Goal: Task Accomplishment & Management: Complete application form

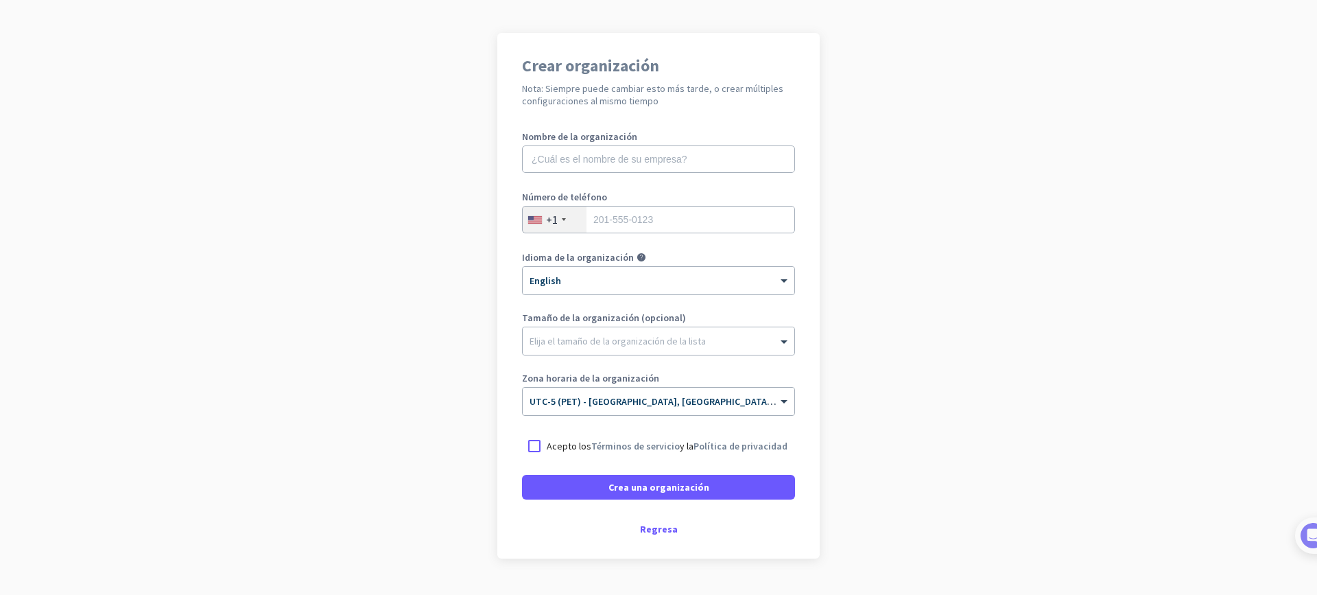
scroll to position [110, 0]
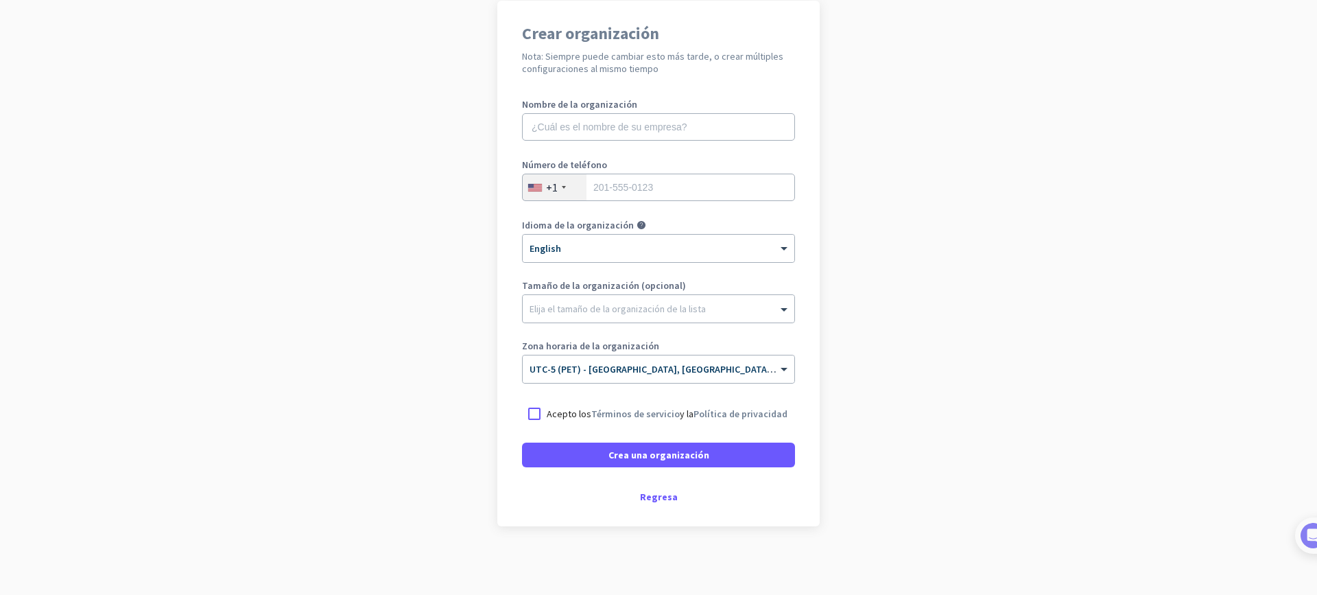
click at [976, 168] on app-onboarding-organization "Crear organización Nota: Siempre puede cambiar esto más tarde, o crear múltiple…" at bounding box center [658, 298] width 1317 height 594
click at [659, 493] on div "Regresa" at bounding box center [658, 497] width 273 height 10
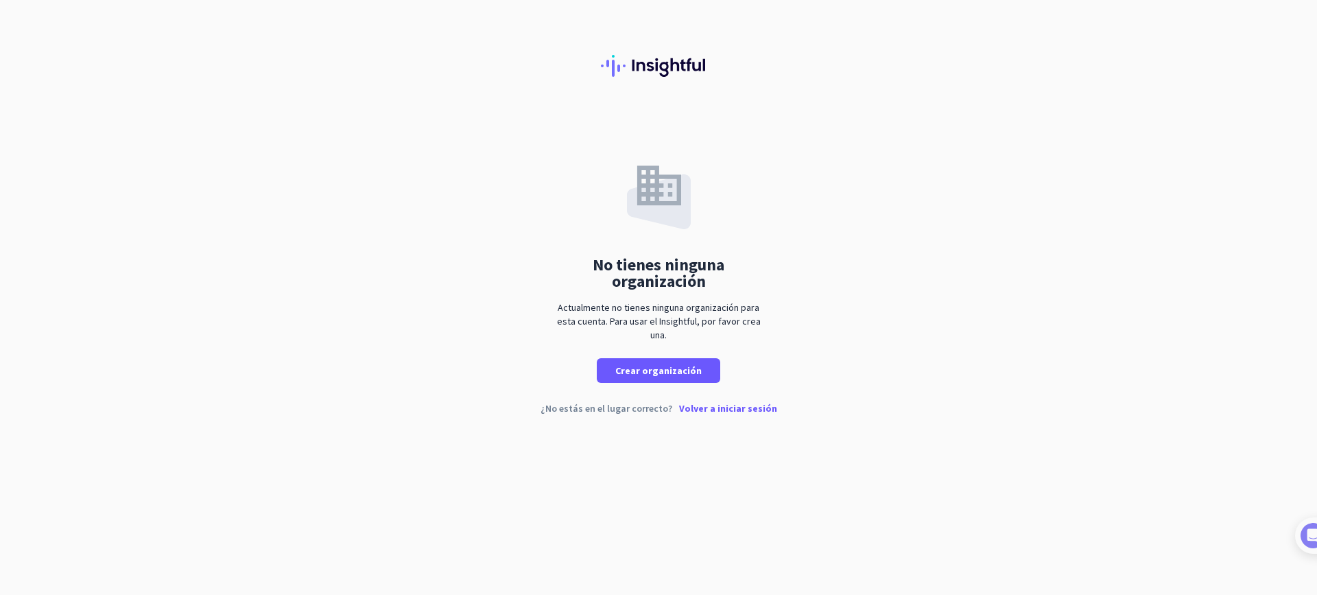
click at [742, 407] on p "Volver a iniciar sesión" at bounding box center [728, 408] width 98 height 10
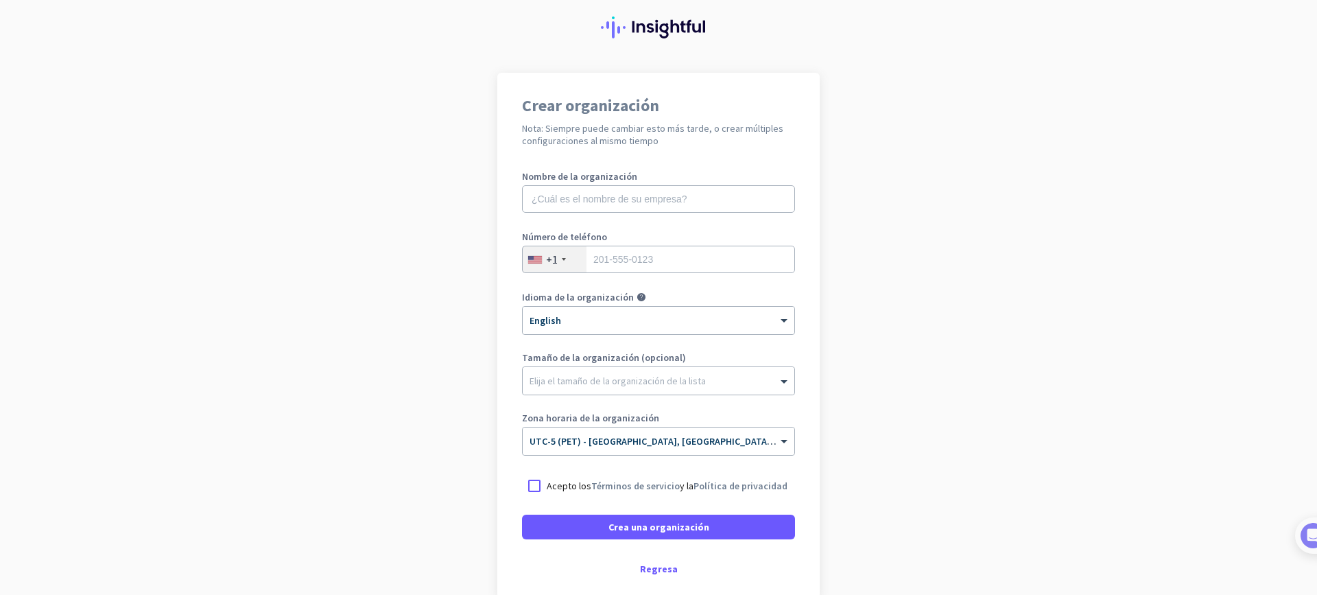
scroll to position [110, 0]
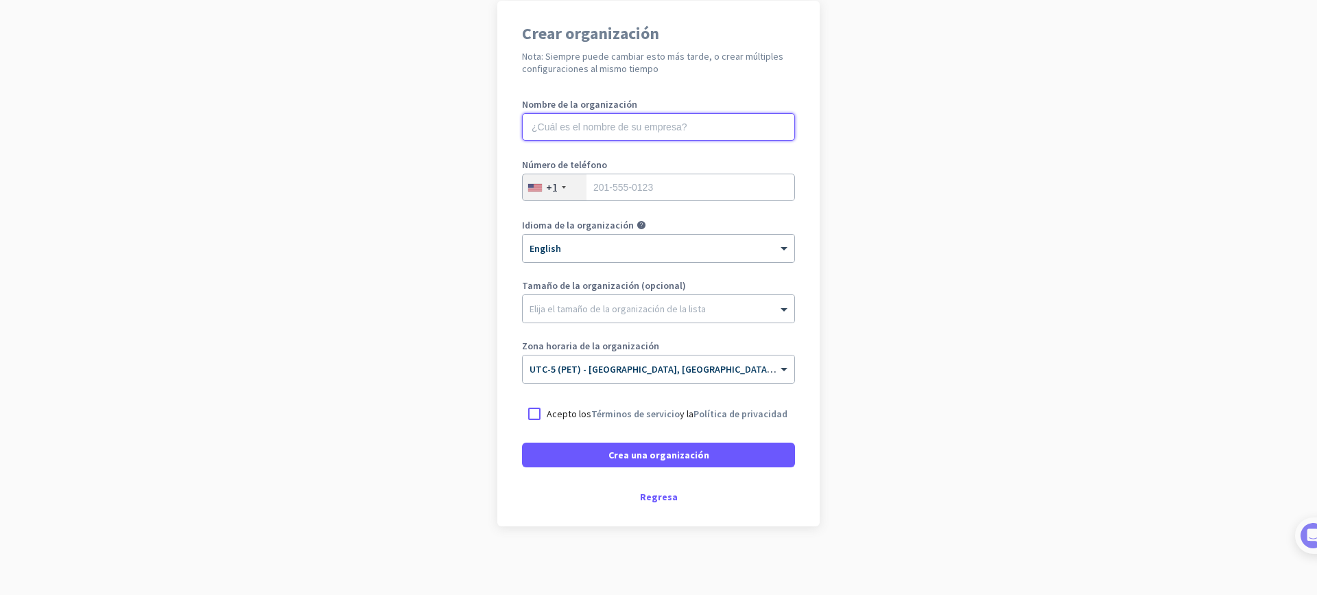
click at [729, 115] on input "text" at bounding box center [658, 126] width 273 height 27
click at [981, 152] on app-onboarding-organization "Crear organización Nota: Siempre puede cambiar esto más tarde, o crear múltiple…" at bounding box center [658, 298] width 1317 height 594
click at [1175, 237] on app-onboarding-organization "Crear organización Nota: Siempre puede cambiar esto más tarde, o crear múltiple…" at bounding box center [658, 298] width 1317 height 594
click at [982, 283] on app-onboarding-organization "Crear organización Nota: Siempre puede cambiar esto más tarde, o crear múltiple…" at bounding box center [658, 298] width 1317 height 594
click at [651, 500] on div "Regresa" at bounding box center [658, 497] width 273 height 10
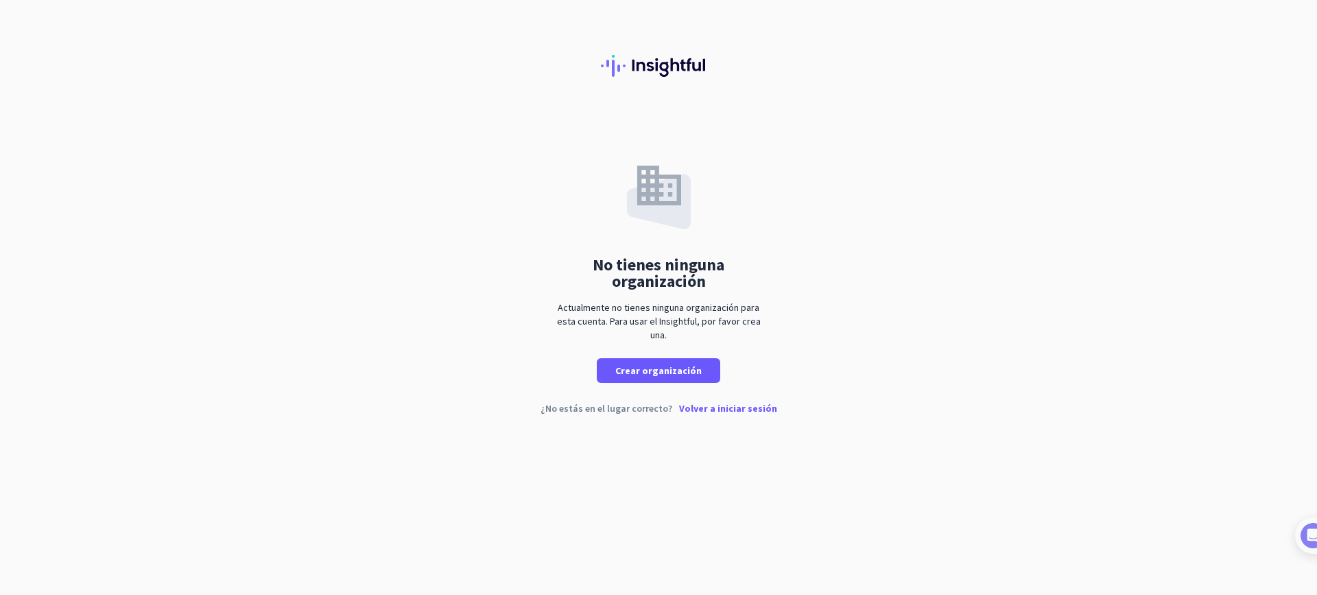
click at [747, 409] on p "Volver a iniciar sesión" at bounding box center [728, 408] width 98 height 10
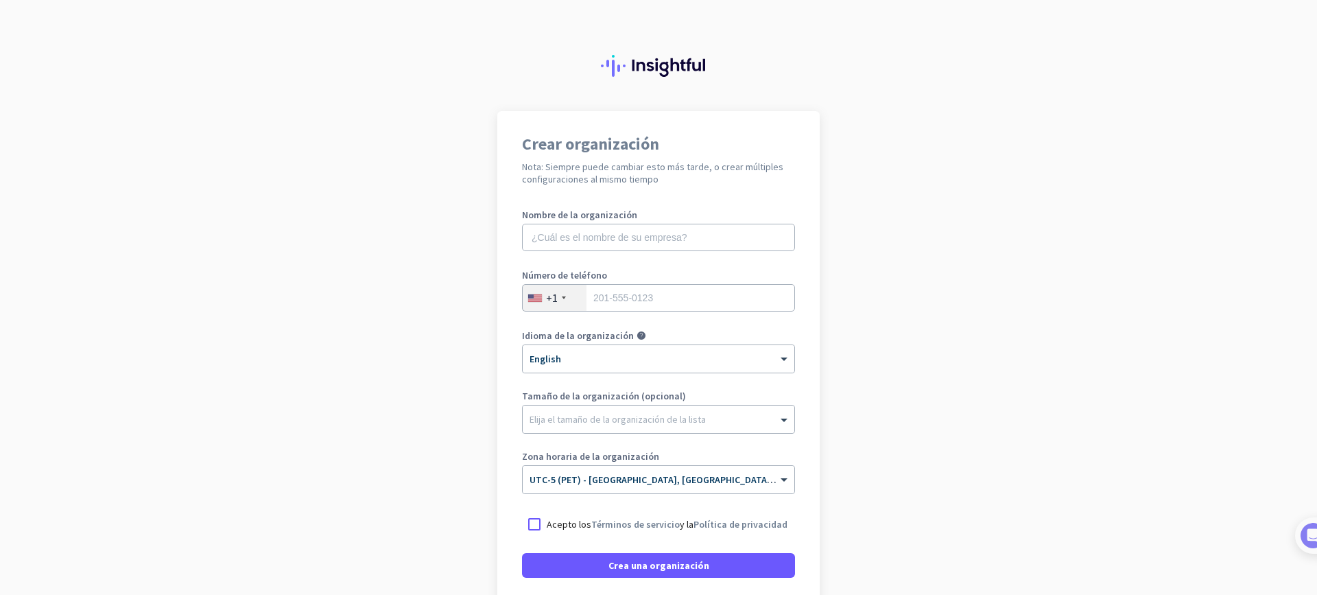
click at [384, 373] on app-onboarding-organization "Crear organización Nota: Siempre puede cambiar esto más tarde, o crear múltiple…" at bounding box center [658, 408] width 1317 height 594
click at [384, 410] on app-onboarding-organization "Crear organización Nota: Siempre puede cambiar esto más tarde, o crear múltiple…" at bounding box center [658, 408] width 1317 height 594
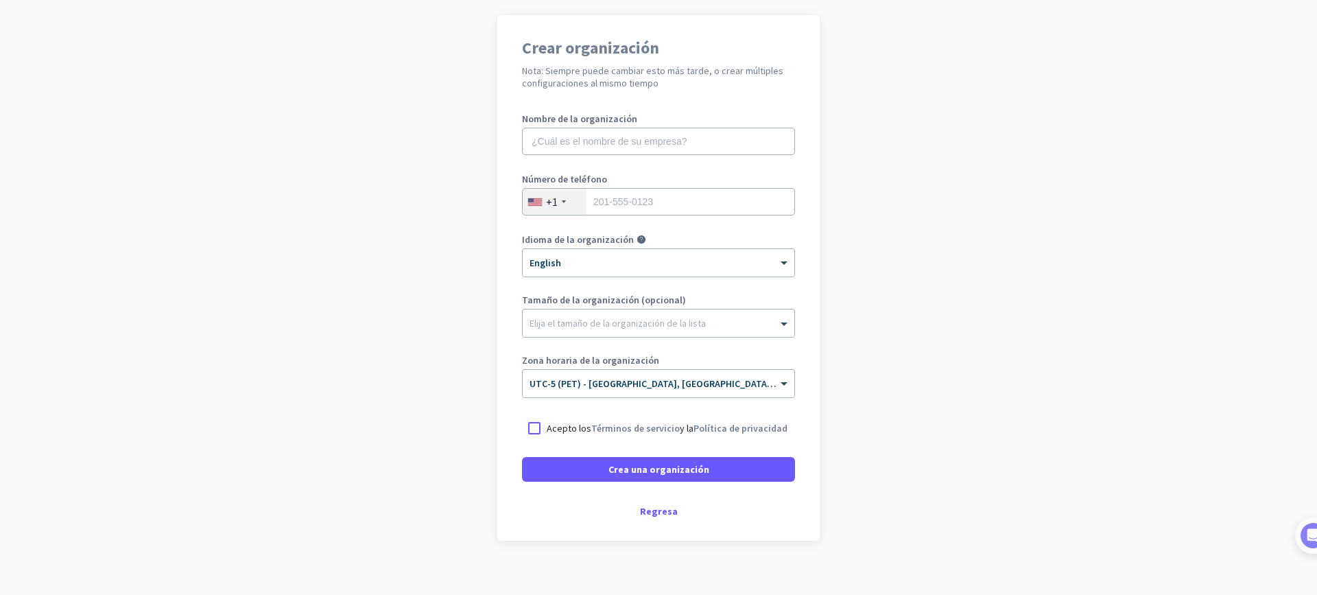
scroll to position [110, 0]
